Goal: Task Accomplishment & Management: Use online tool/utility

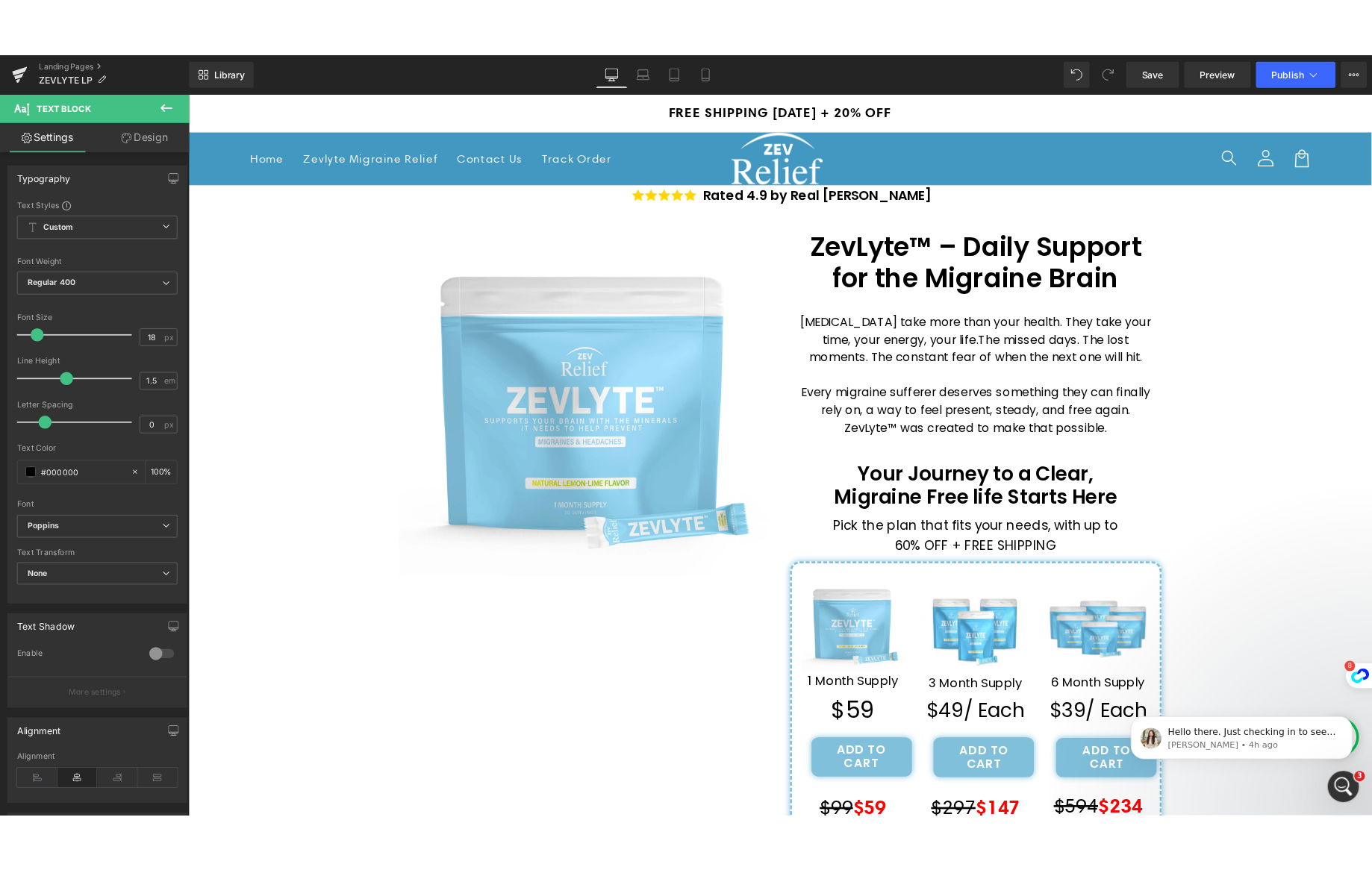
scroll to position [362, 0]
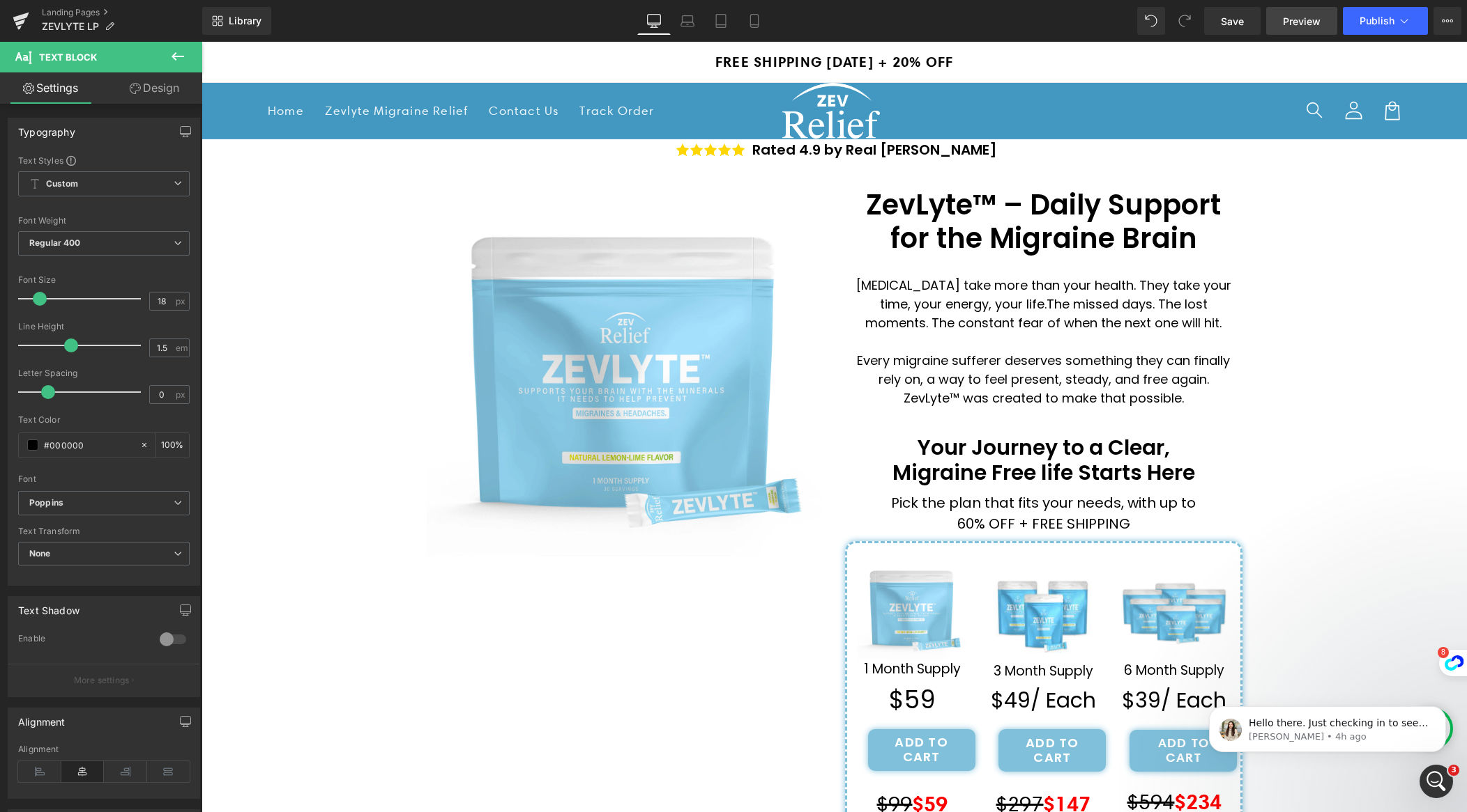
click at [1310, 23] on span "Preview" at bounding box center [1301, 21] width 37 height 15
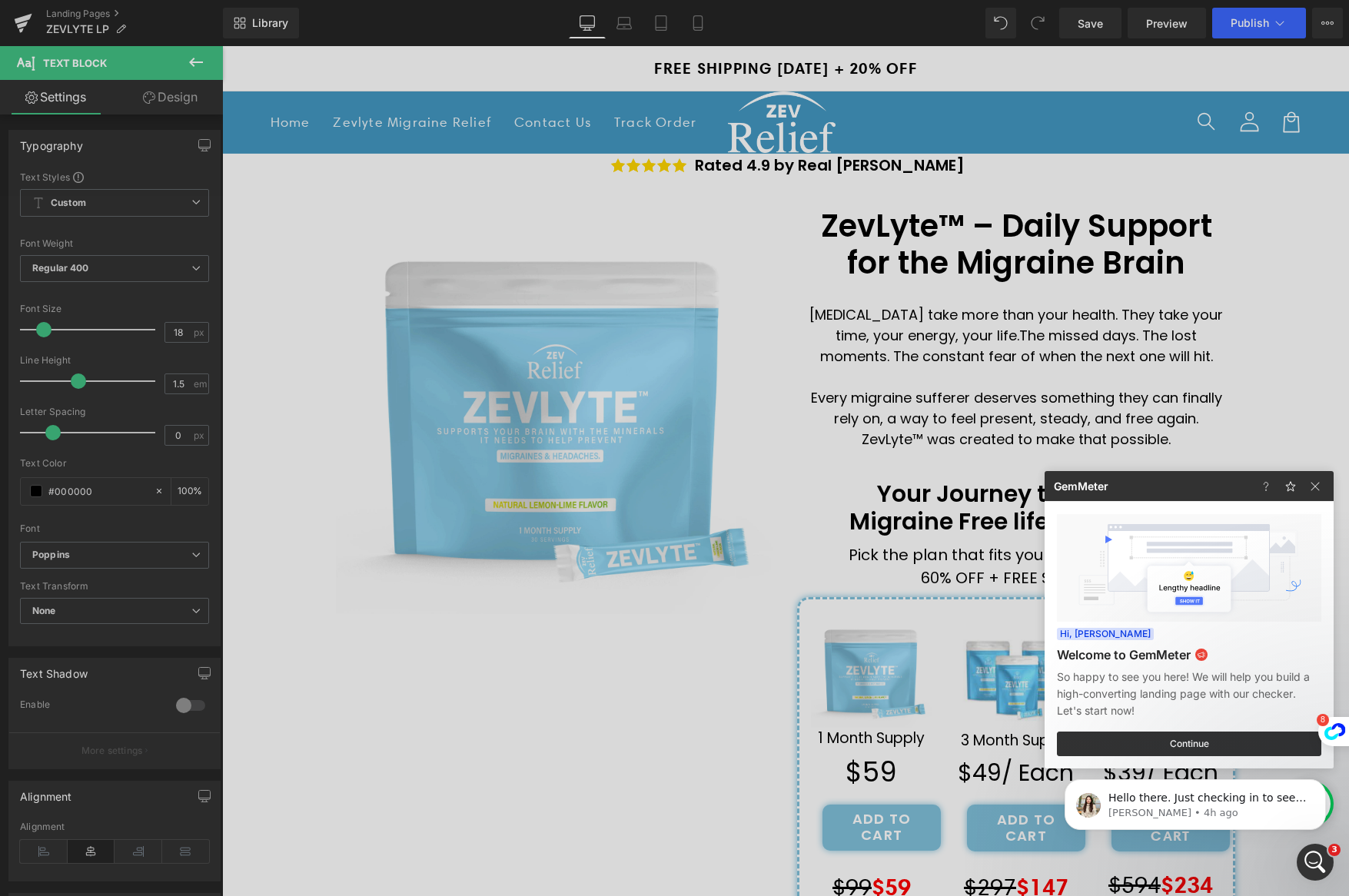
click at [1332, 27] on div at bounding box center [674, 448] width 1349 height 896
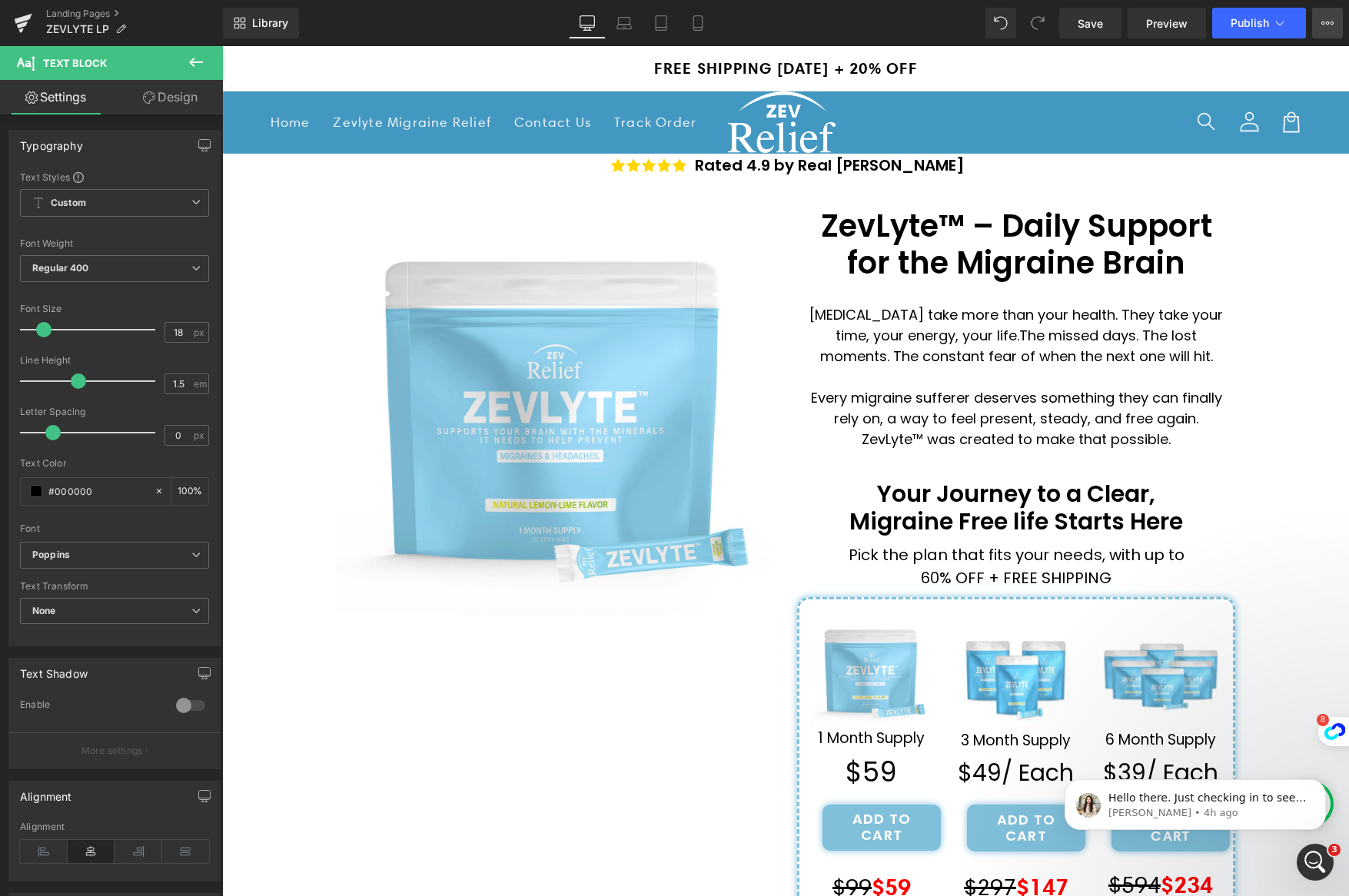
click at [1330, 26] on icon at bounding box center [1328, 23] width 12 height 12
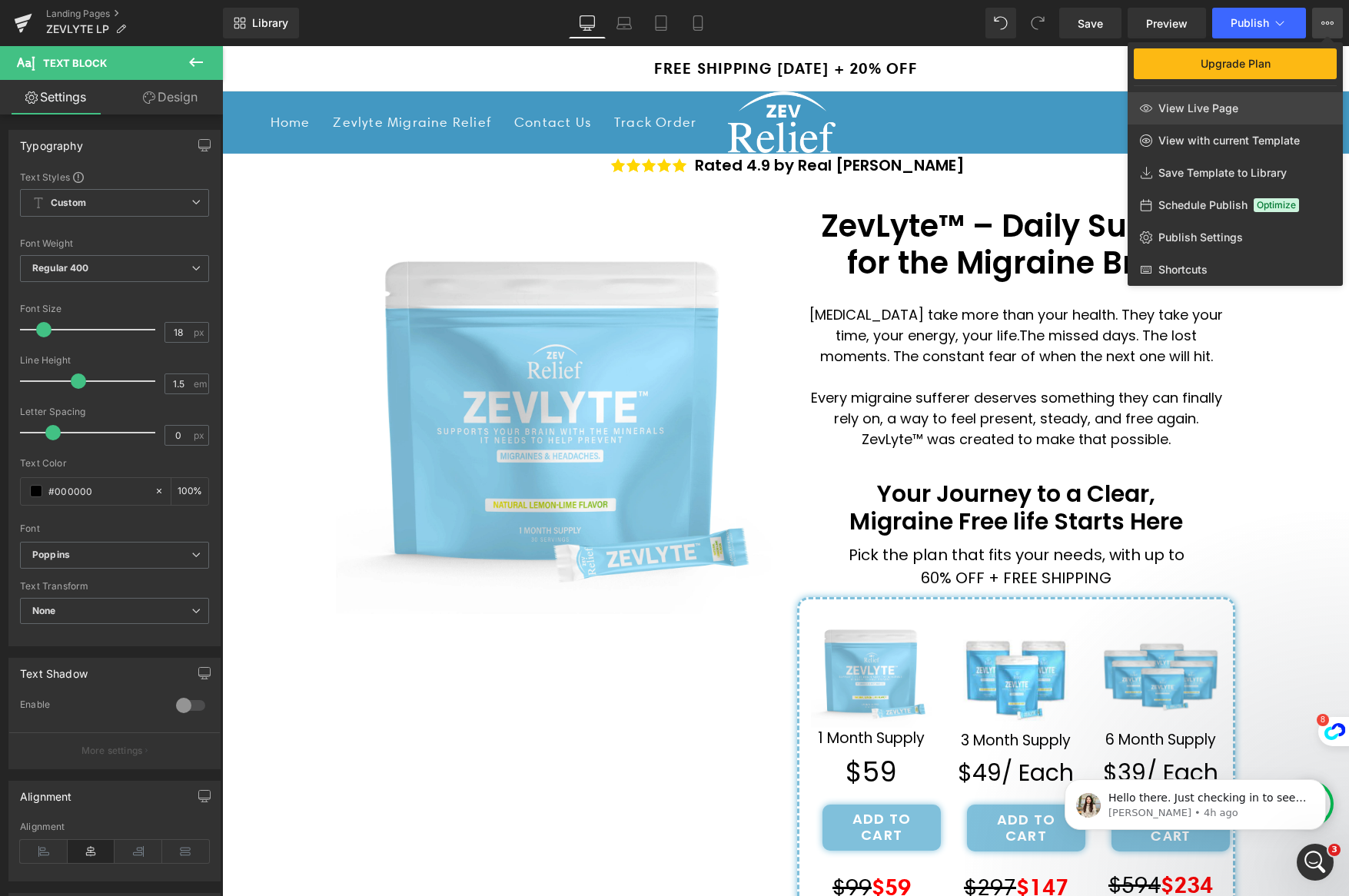
click at [1233, 105] on span "View Live Page" at bounding box center [1199, 108] width 80 height 13
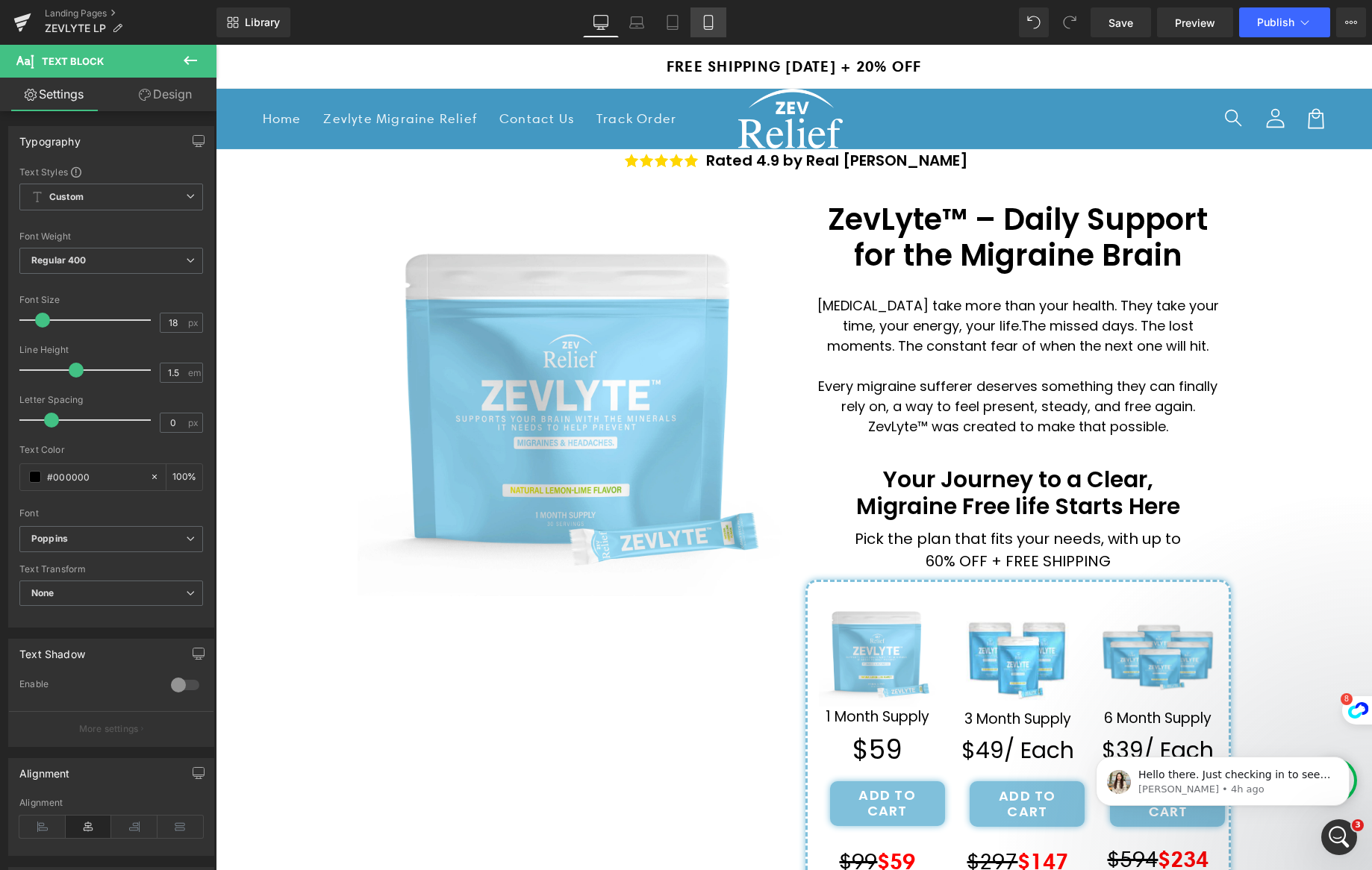
click at [706, 27] on icon at bounding box center [707, 27] width 8 height 0
type input "100"
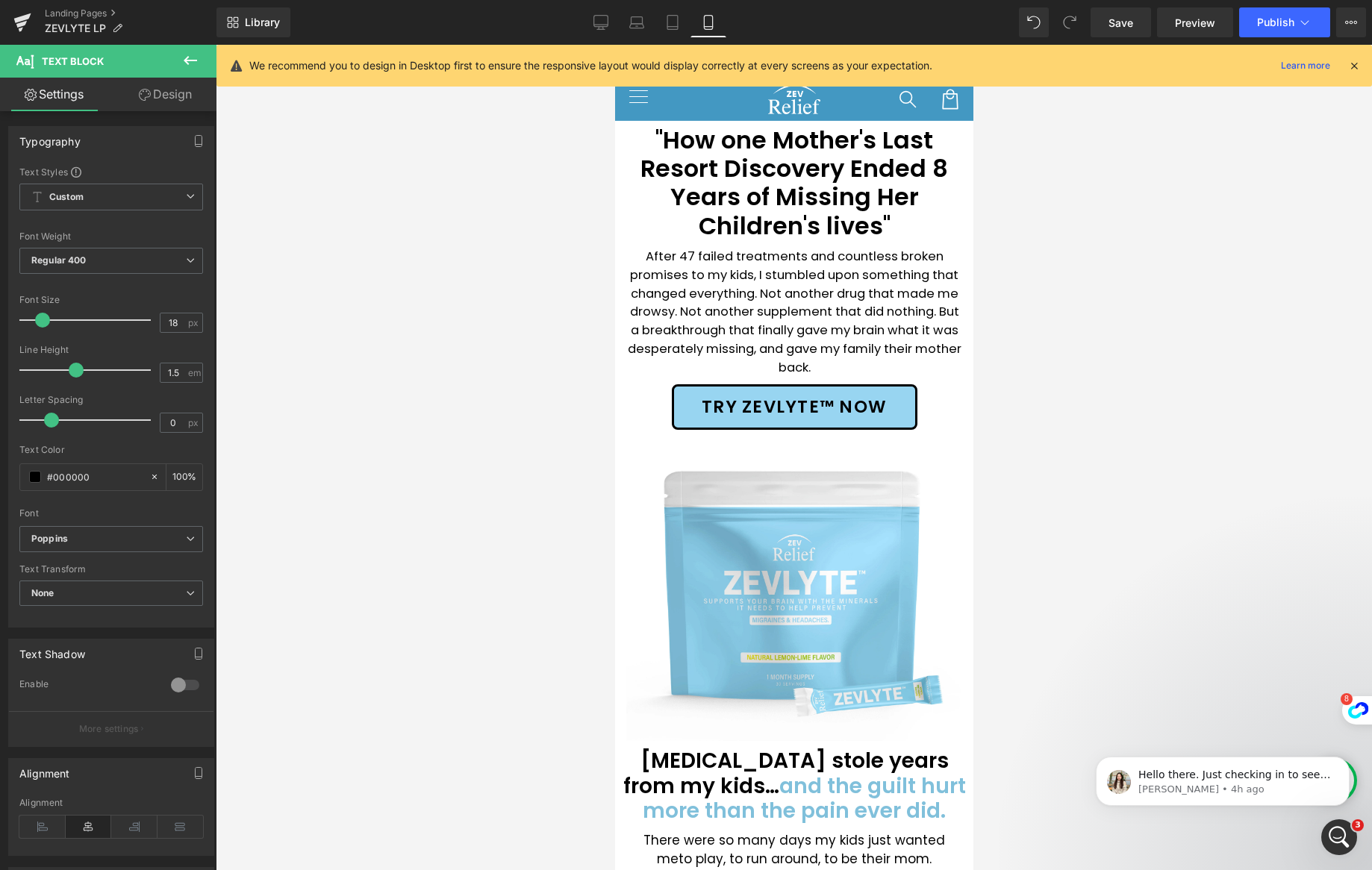
click at [1348, 66] on icon at bounding box center [1354, 65] width 13 height 13
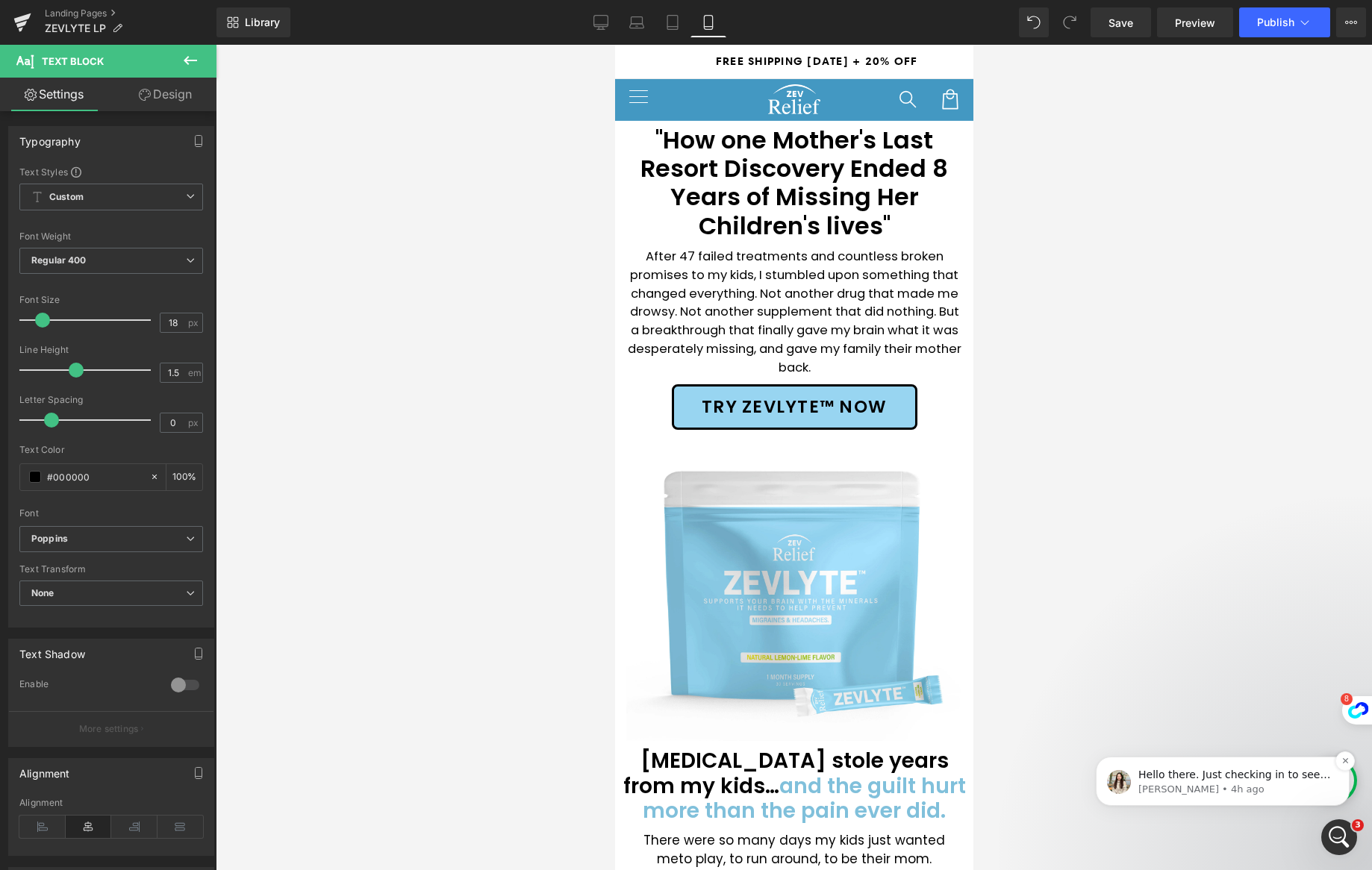
click at [1234, 785] on p "[PERSON_NAME] • 4h ago" at bounding box center [1234, 789] width 192 height 13
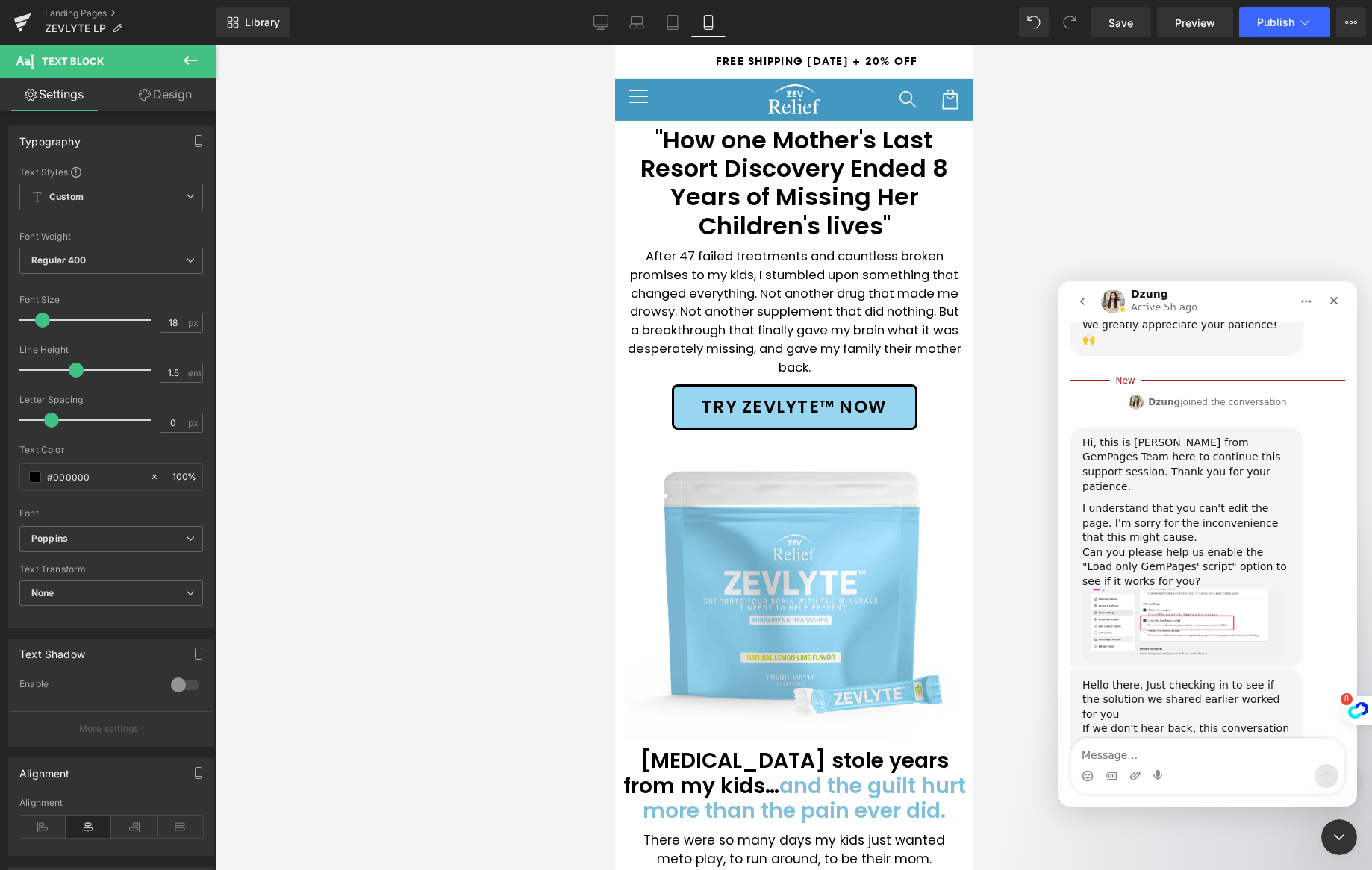
scroll to position [381, 0]
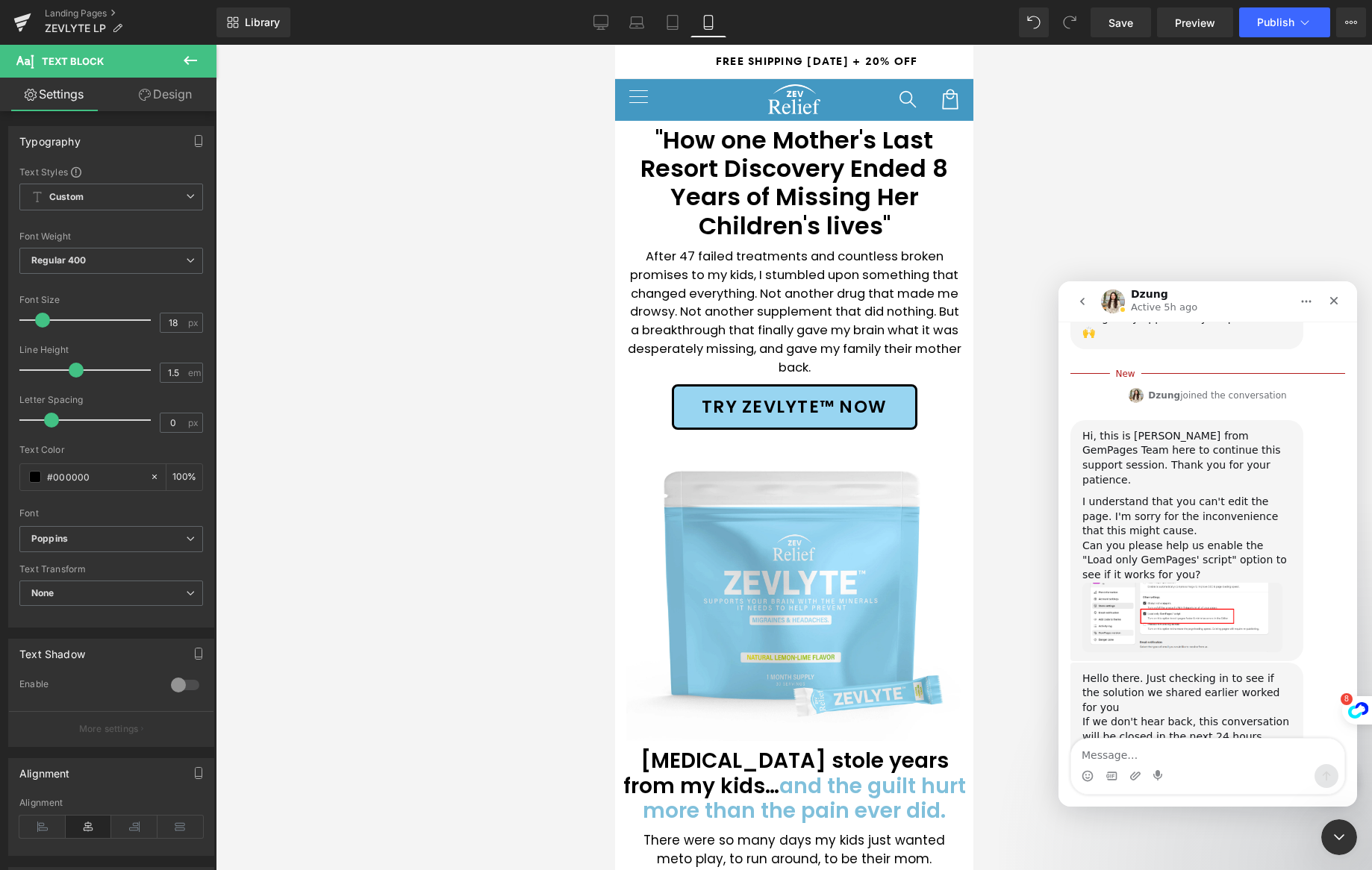
click at [1183, 583] on img "Dzung says…" at bounding box center [1181, 617] width 200 height 70
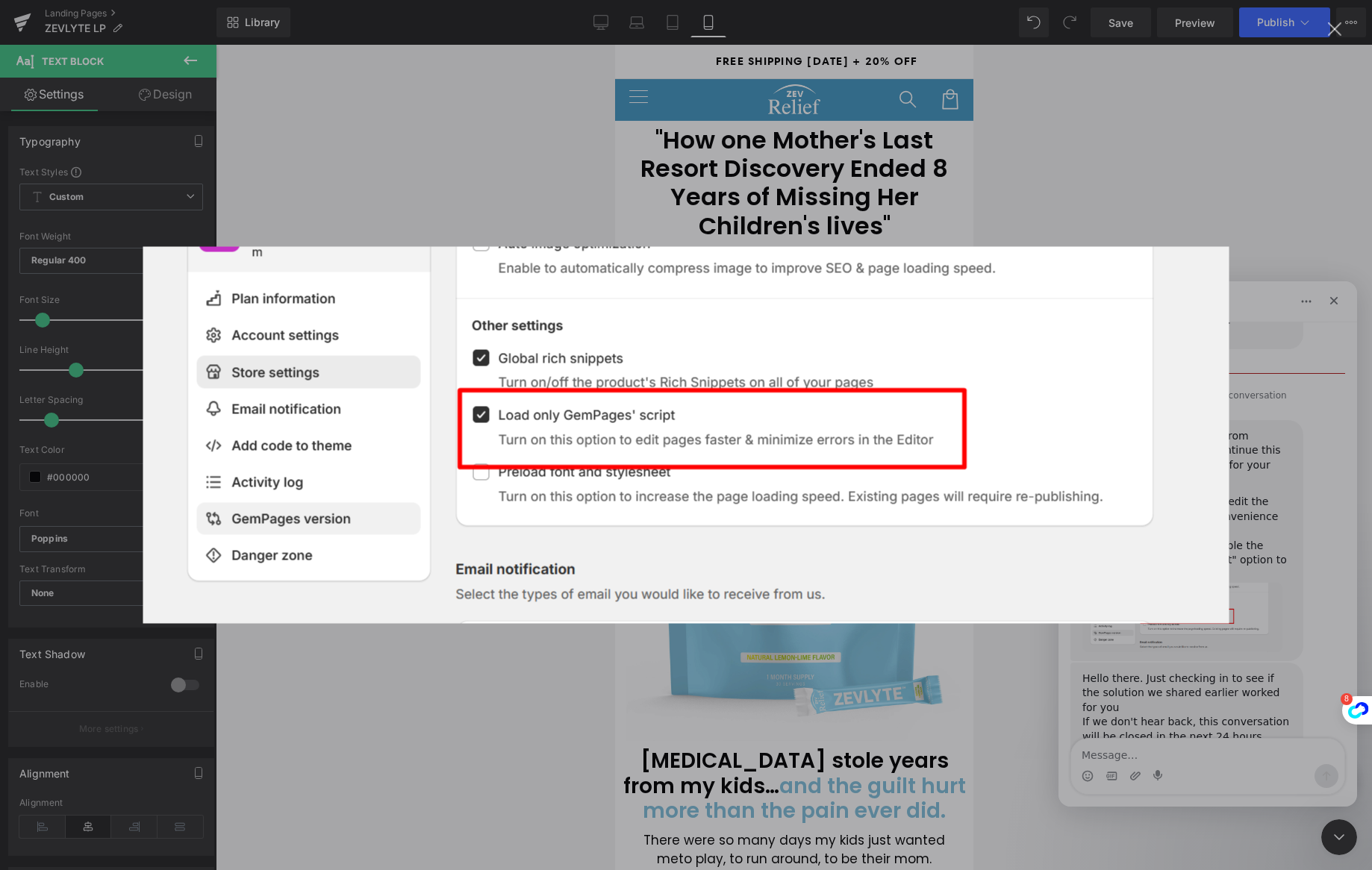
scroll to position [0, 0]
click at [910, 729] on div "Intercom messenger" at bounding box center [686, 435] width 1372 height 870
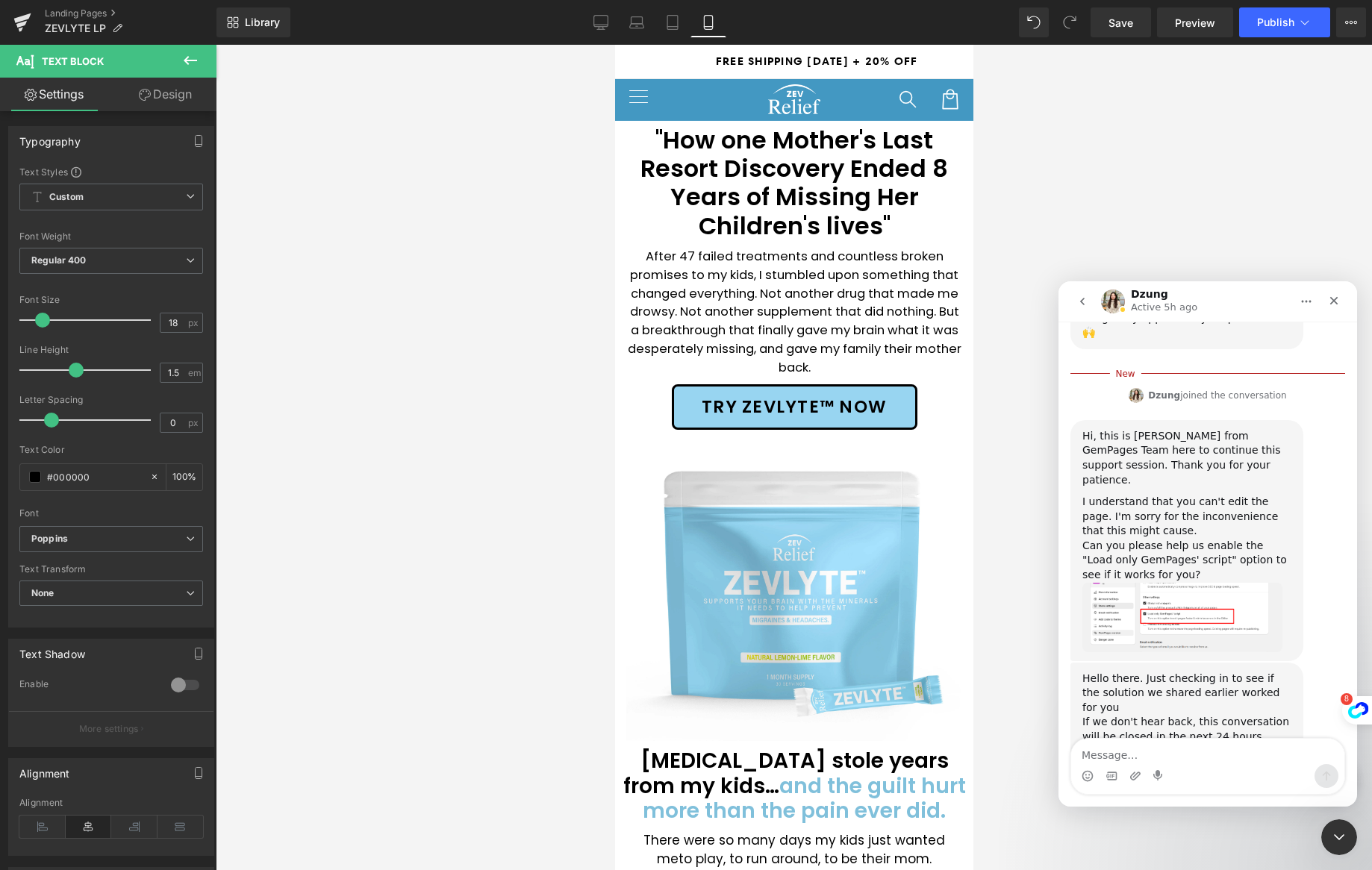
scroll to position [386, 0]
click at [1335, 297] on icon "Close" at bounding box center [1334, 300] width 12 height 12
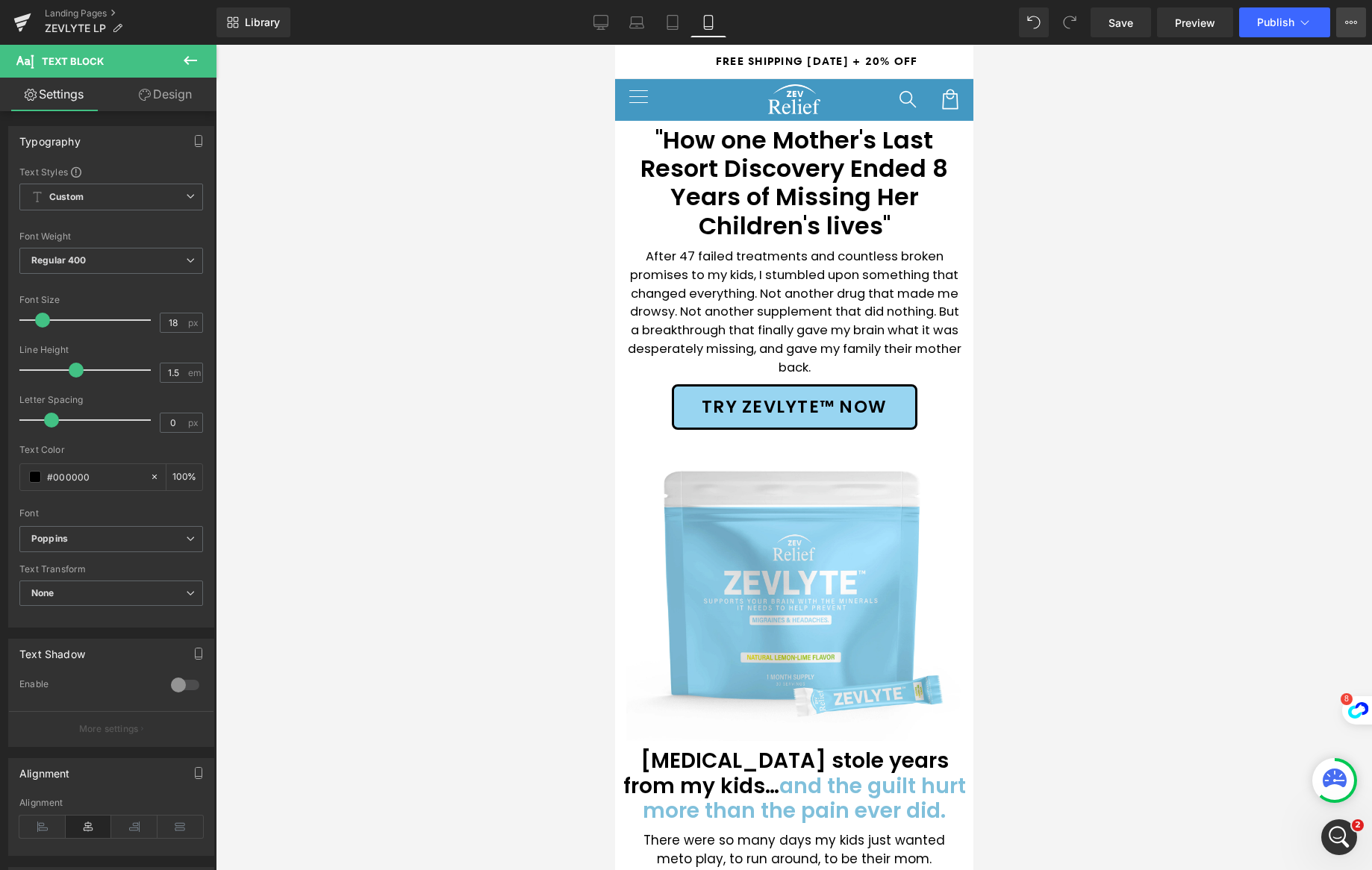
click at [1350, 17] on icon at bounding box center [1351, 22] width 12 height 12
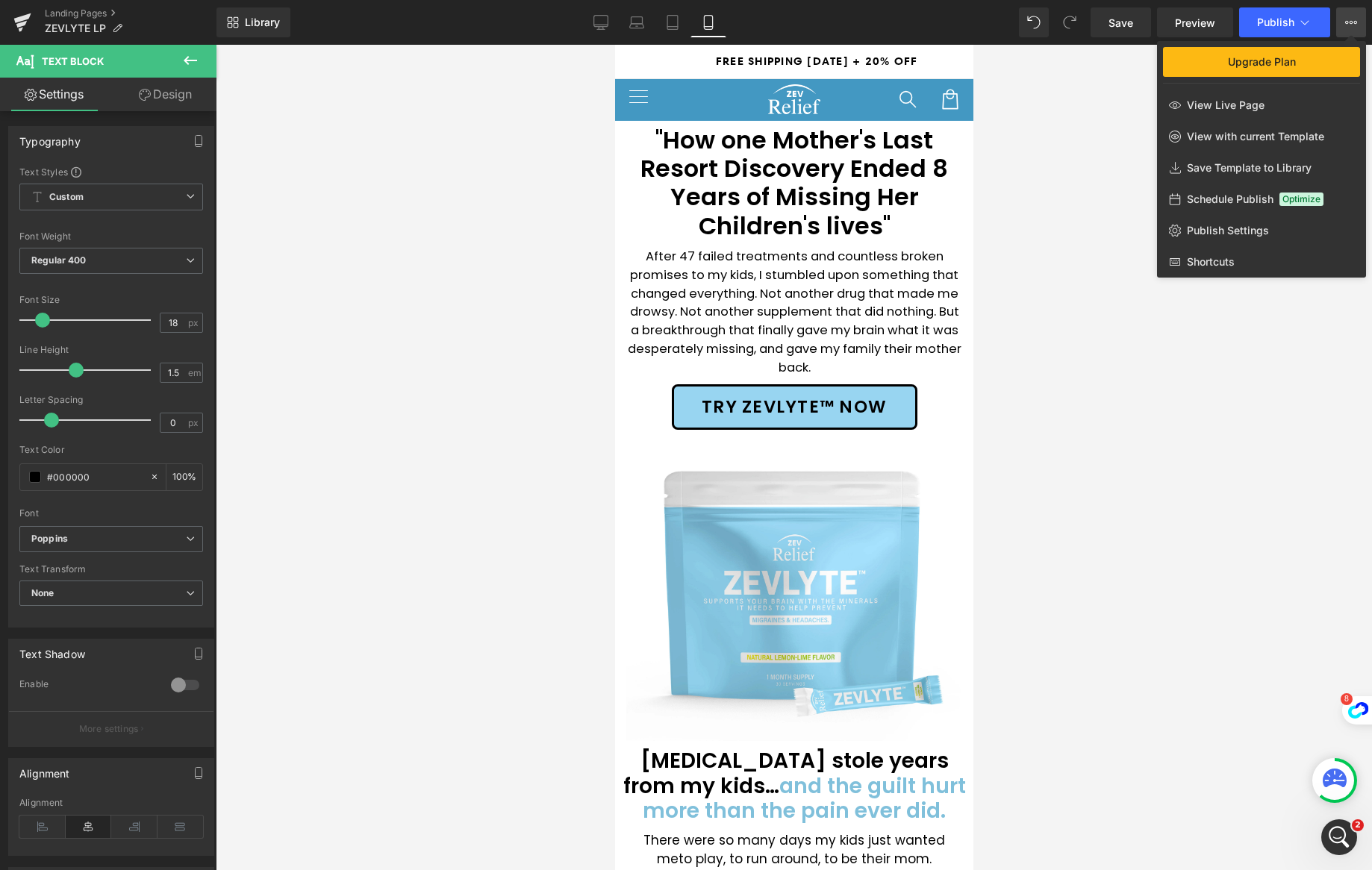
click at [991, 134] on div at bounding box center [794, 457] width 1156 height 825
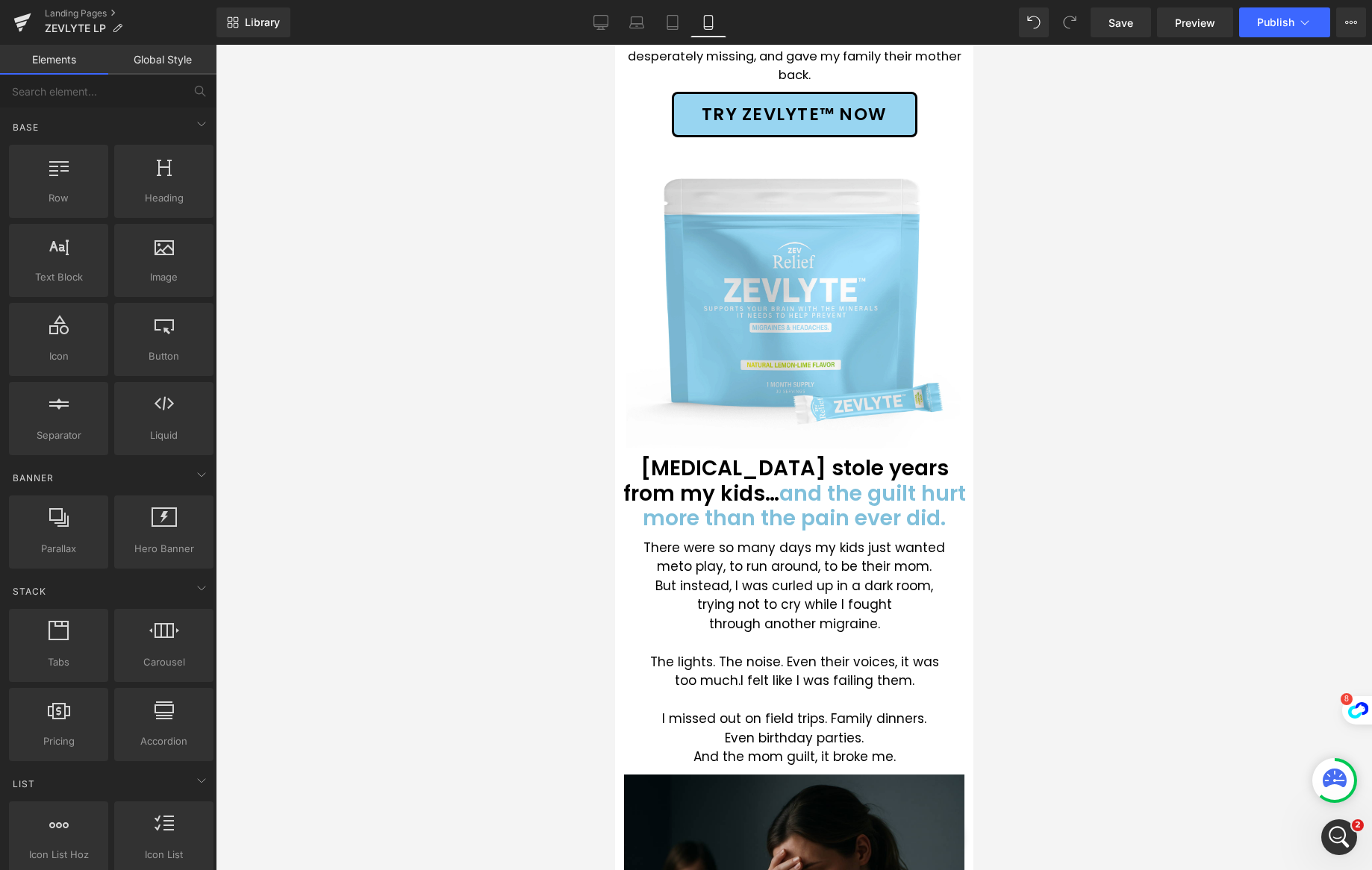
scroll to position [0, 0]
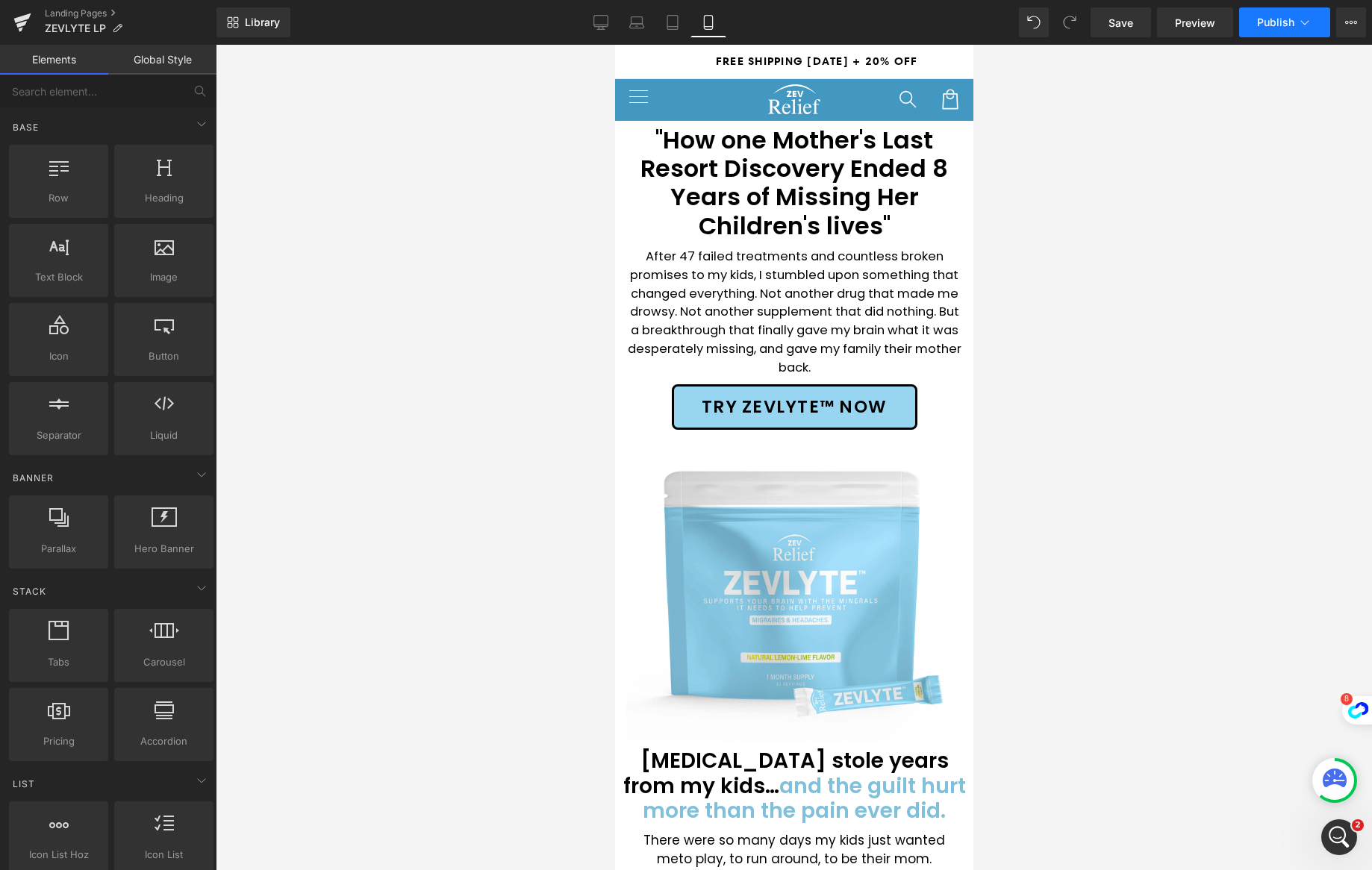
click at [1307, 25] on icon at bounding box center [1305, 22] width 15 height 15
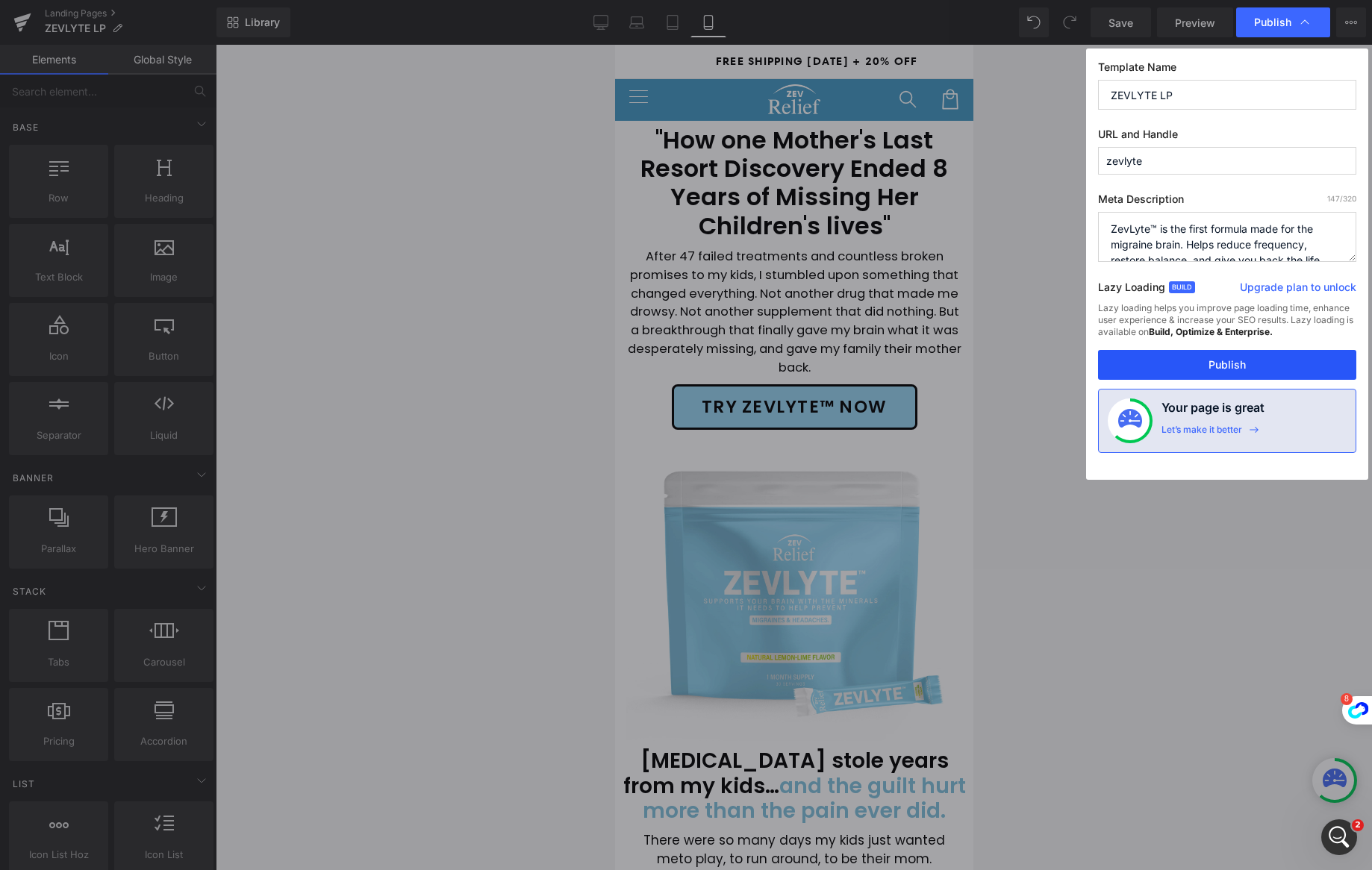
click at [1236, 370] on button "Publish" at bounding box center [1227, 365] width 258 height 30
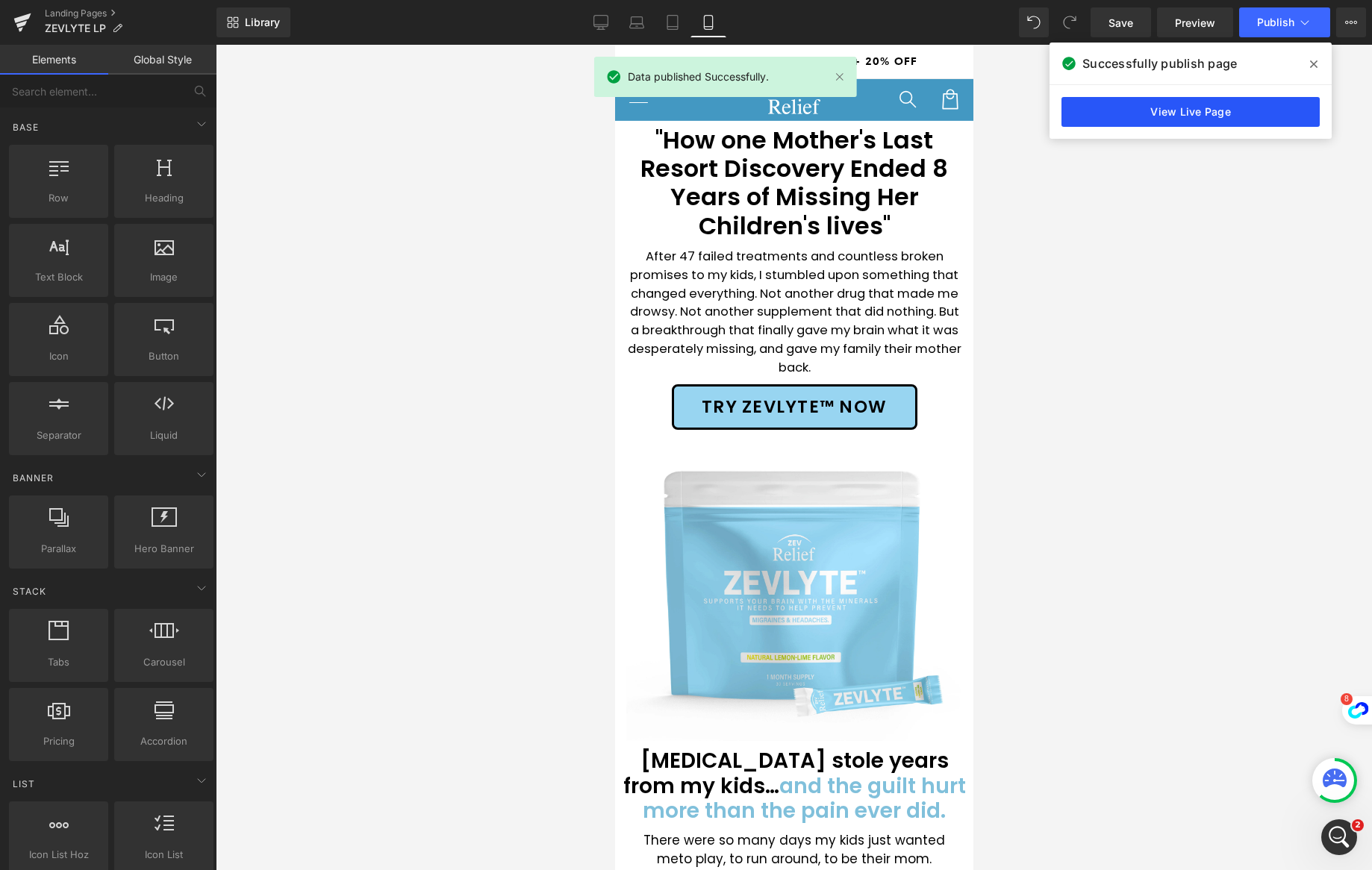
click at [1213, 111] on link "View Live Page" at bounding box center [1191, 112] width 258 height 30
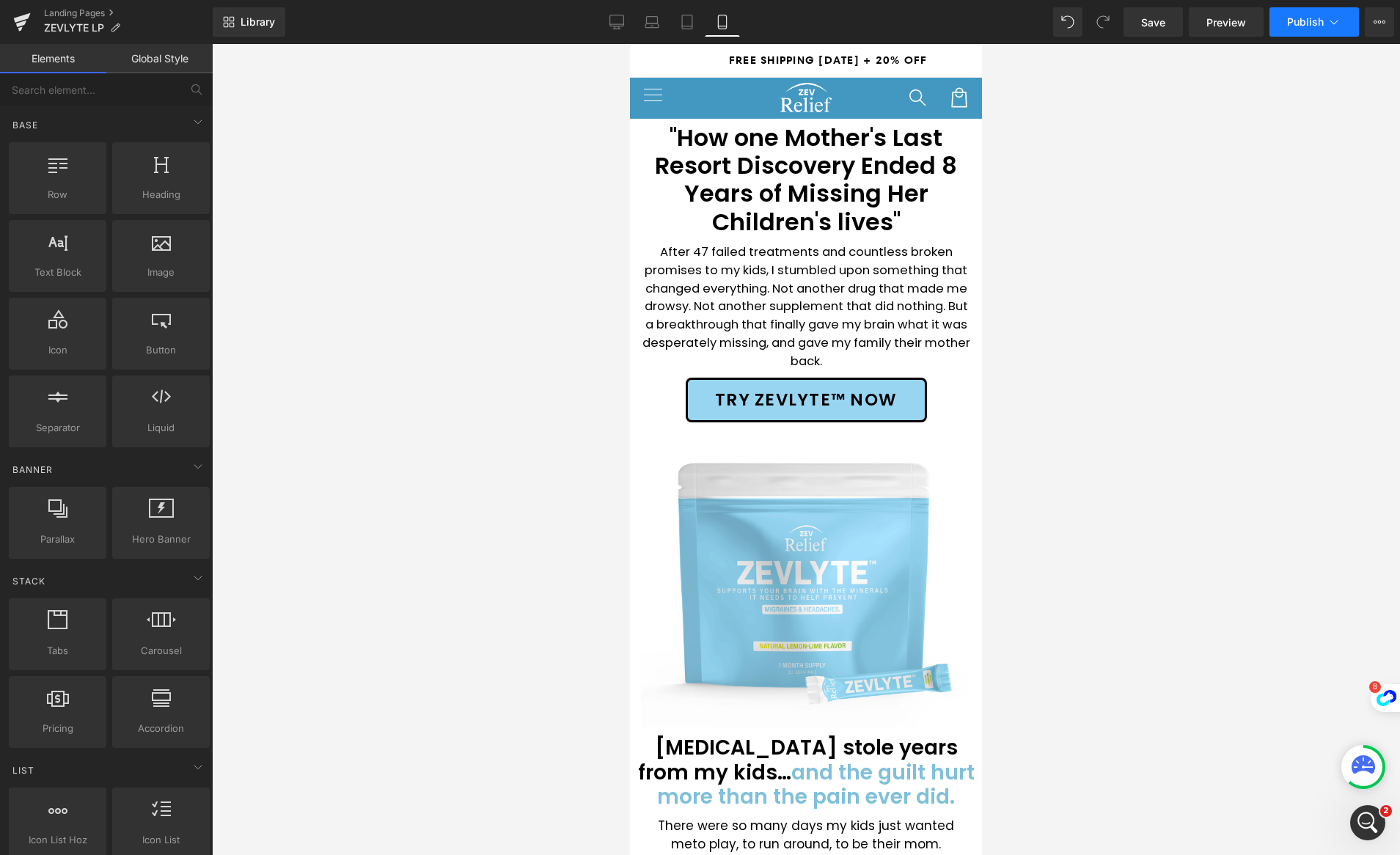
click at [1339, 26] on icon at bounding box center [1334, 22] width 15 height 15
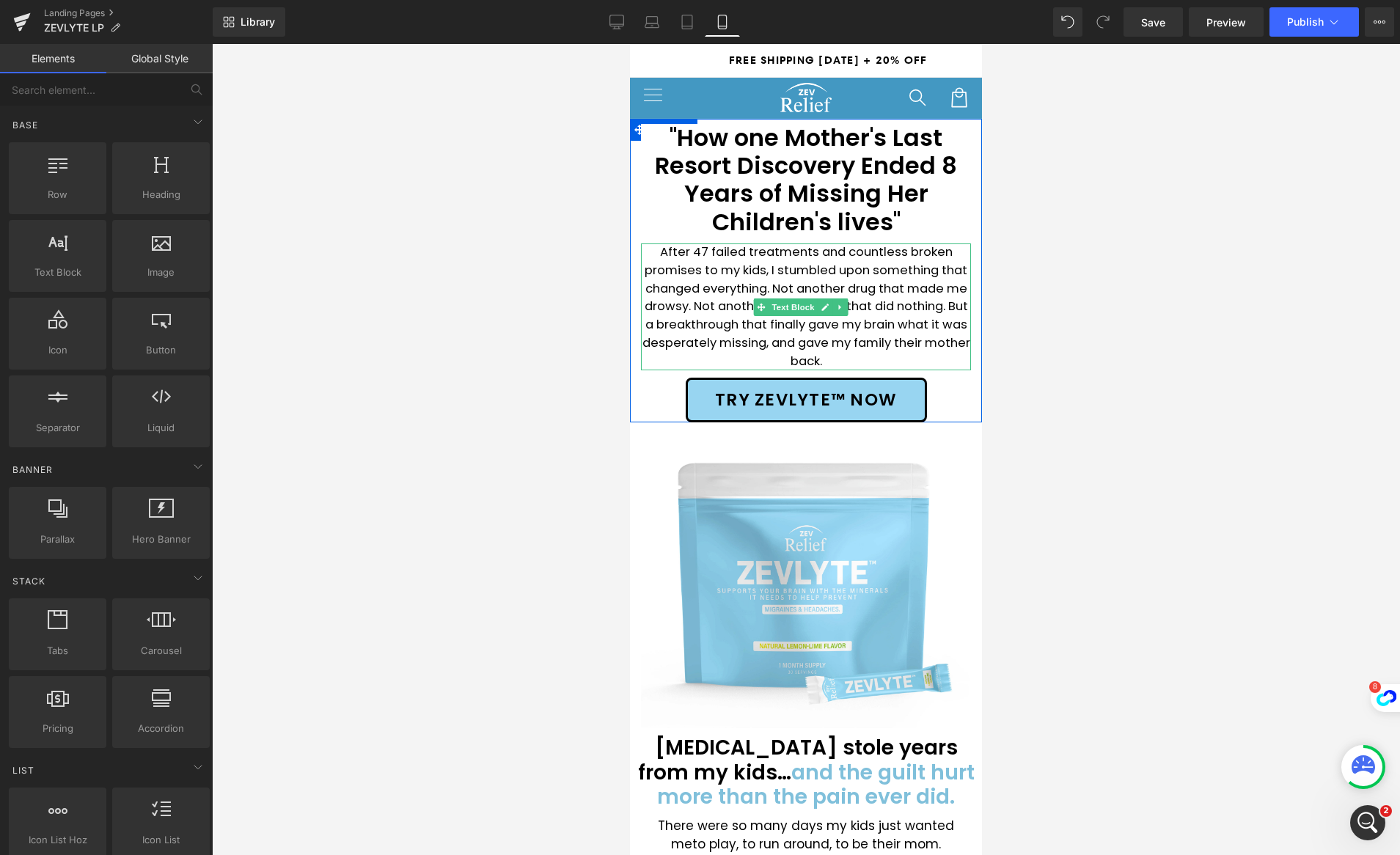
click at [866, 337] on p "After 47 failed treatments and countless broken promises to my kids, I stumbled…" at bounding box center [805, 307] width 330 height 127
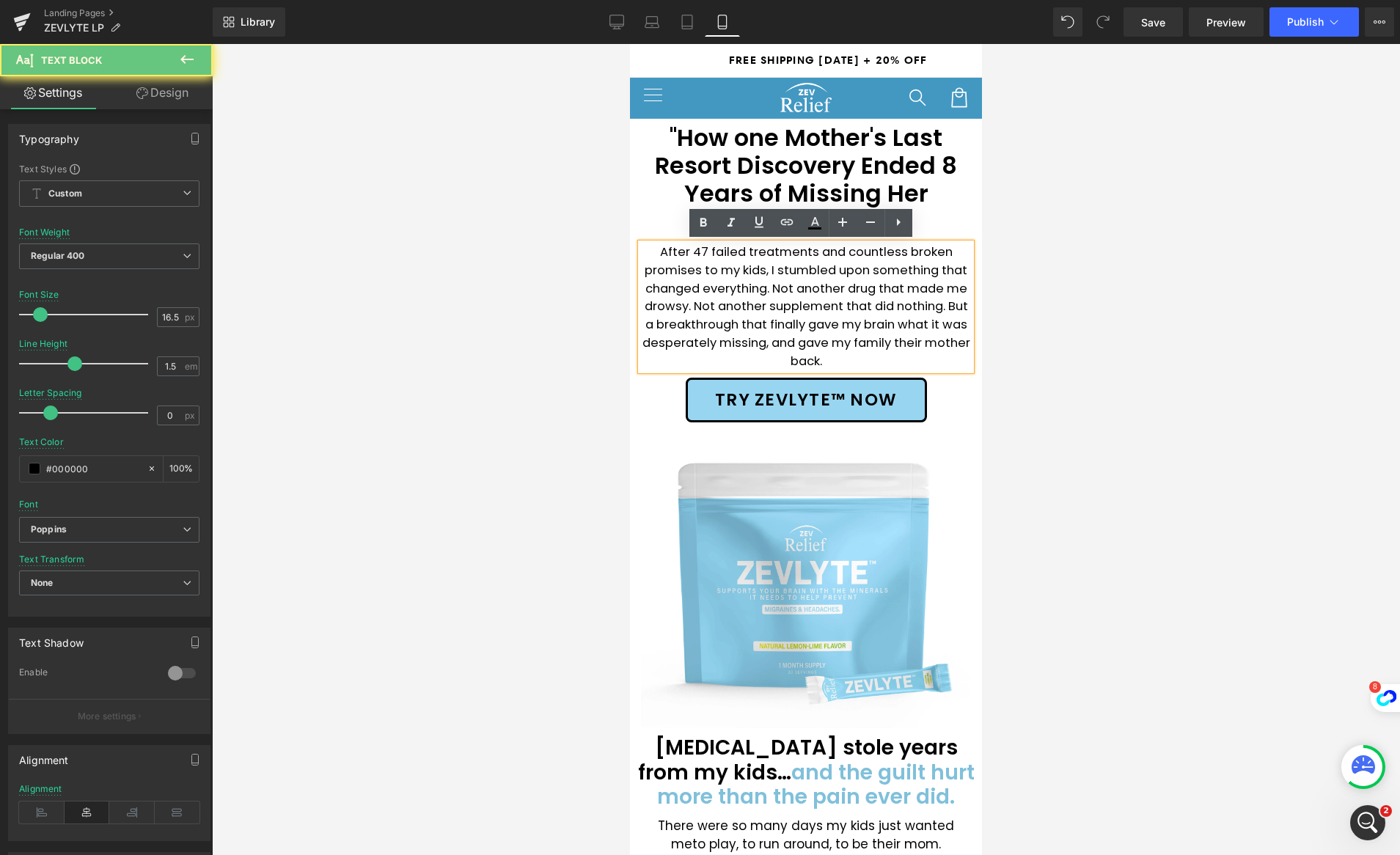
click at [888, 355] on p "After 47 failed treatments and countless broken promises to my kids, I stumbled…" at bounding box center [805, 307] width 330 height 127
click at [889, 360] on p "After 47 failed treatments and countless broken promises to my kids, I stumbled…" at bounding box center [805, 307] width 330 height 127
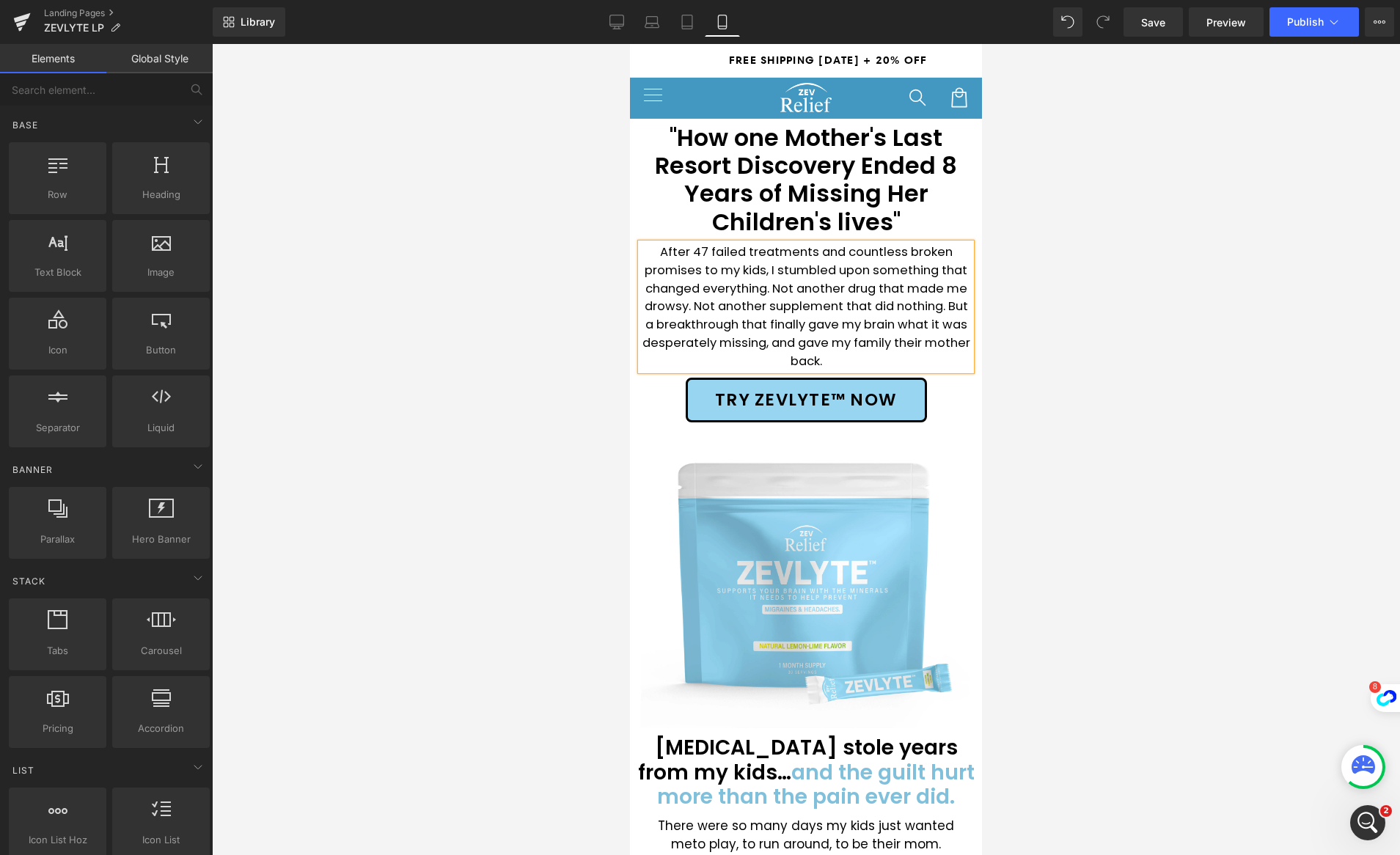
click at [442, 241] on div at bounding box center [805, 449] width 1188 height 811
click at [1204, 196] on div at bounding box center [805, 449] width 1188 height 811
